Goal: Task Accomplishment & Management: Manage account settings

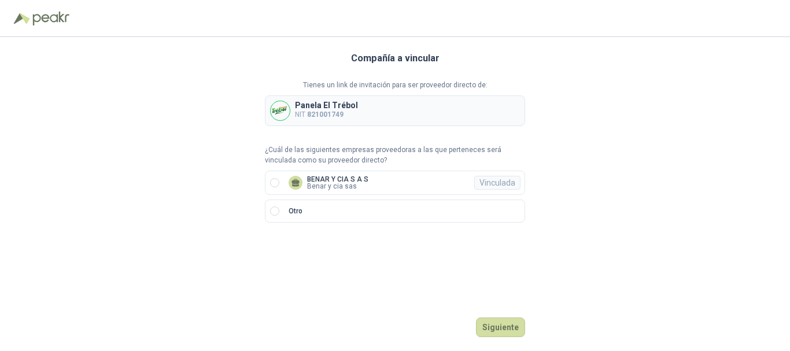
click at [351, 169] on div "Tienes un link de invitación para ser proveedor directo de: Panela El Trébol NI…" at bounding box center [395, 151] width 260 height 143
click at [346, 184] on p "Benar y cia sas" at bounding box center [337, 186] width 61 height 7
click at [506, 328] on button "Ingresar" at bounding box center [502, 327] width 46 height 20
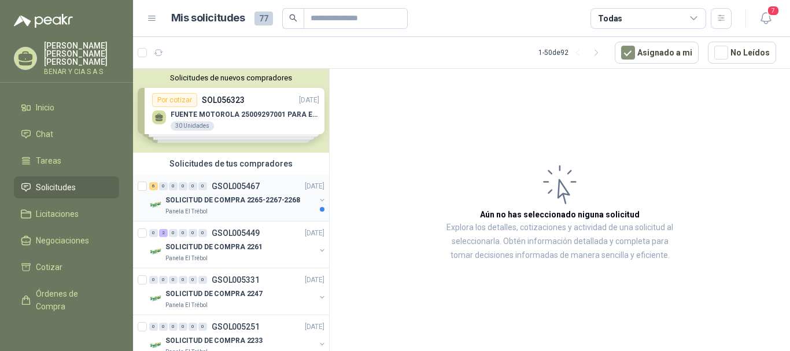
click at [232, 202] on p "SOLICITUD DE COMPRA 2265-2267-2268" at bounding box center [232, 200] width 135 height 11
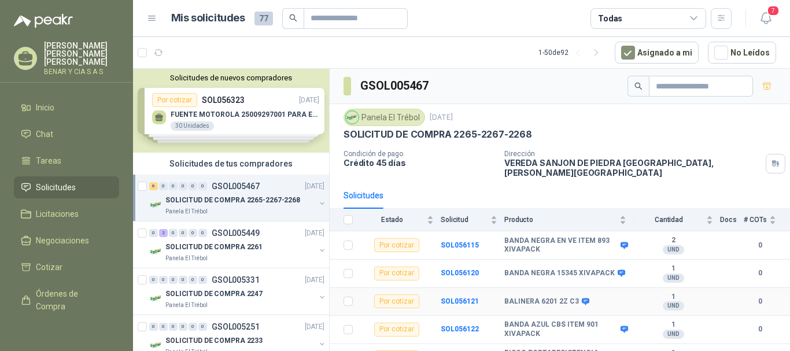
scroll to position [37, 0]
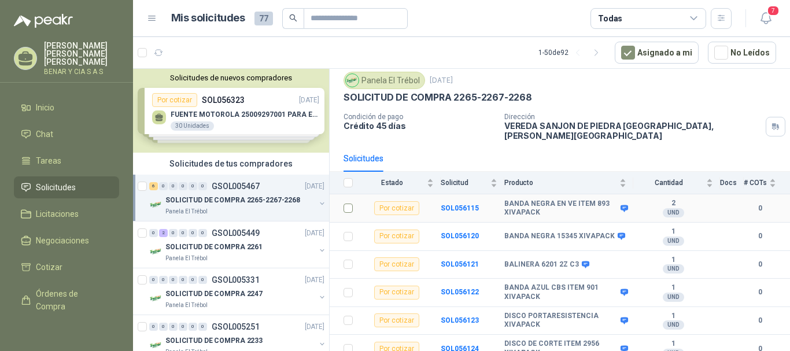
click at [347, 206] on label at bounding box center [347, 208] width 9 height 13
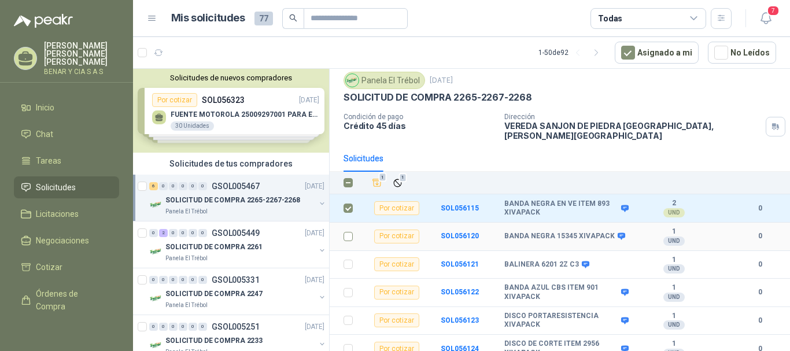
click at [345, 233] on label at bounding box center [347, 236] width 9 height 13
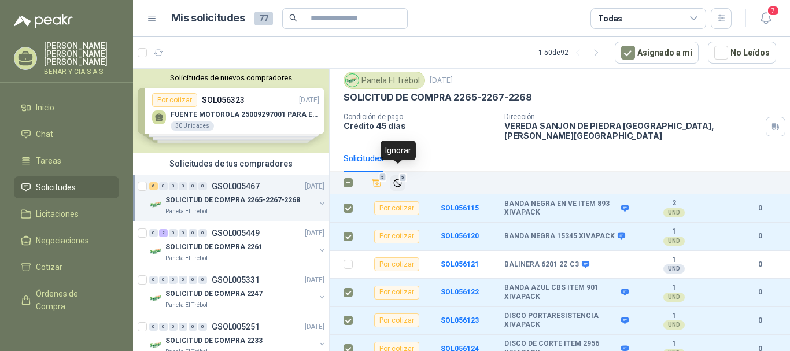
click at [403, 179] on button "5" at bounding box center [398, 183] width 16 height 16
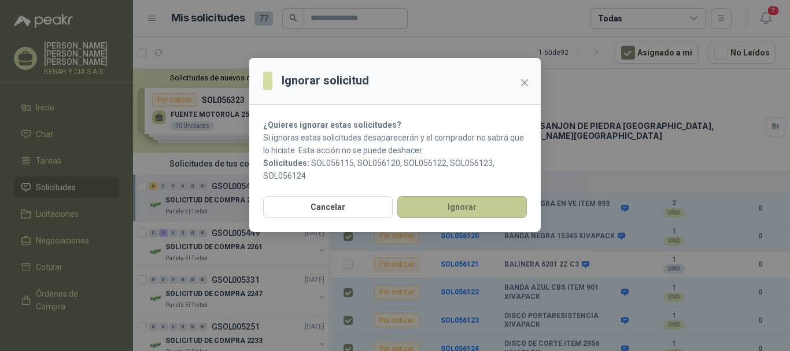
click at [458, 207] on button "Ignorar" at bounding box center [461, 207] width 129 height 22
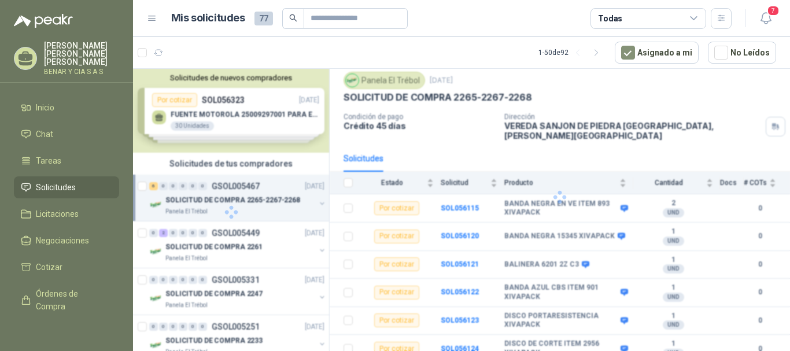
scroll to position [0, 0]
